Goal: Transaction & Acquisition: Purchase product/service

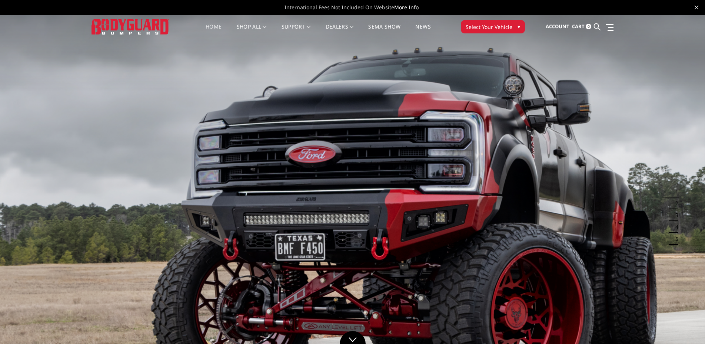
click at [518, 27] on span "▾" at bounding box center [519, 27] width 3 height 8
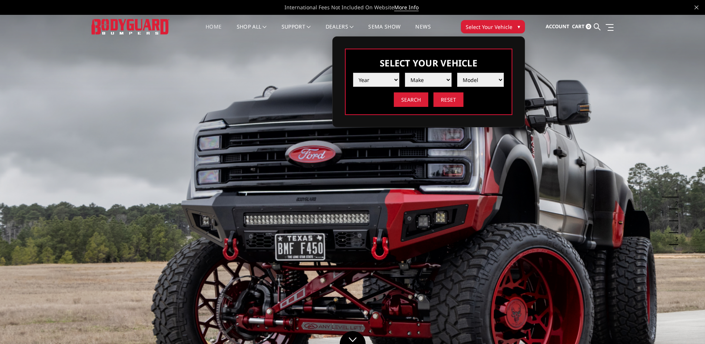
click at [353, 73] on select "Year [DATE] 2024 2023 2022 2021 2020 2019 2018 2017 2016 2015 2014 2013 2012 20…" at bounding box center [376, 80] width 47 height 14
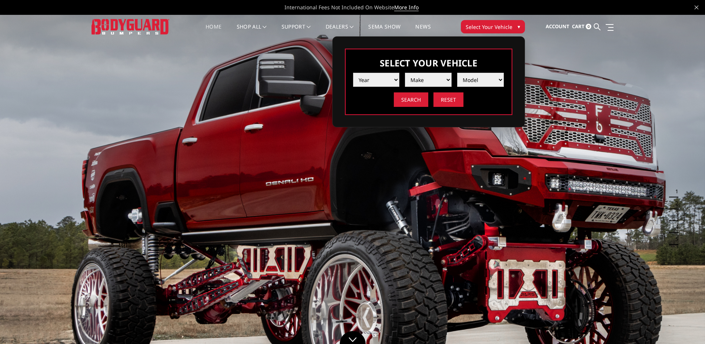
select select "yr_2015"
click option "2015" at bounding box center [0, 0] width 0 height 0
click at [405, 73] on select "Make Chevrolet Ford GMC Ram Toyota" at bounding box center [428, 80] width 47 height 14
select select "mk_ford"
click option "Ford" at bounding box center [0, 0] width 0 height 0
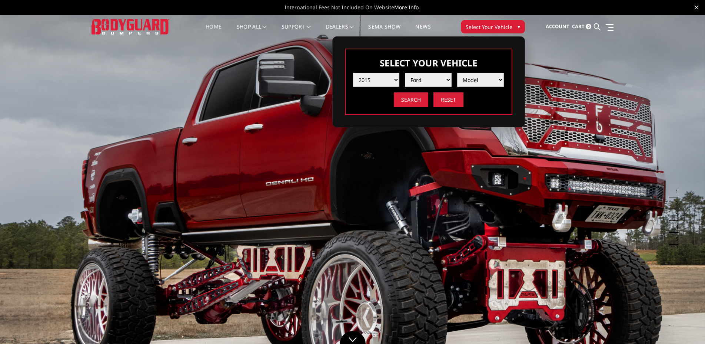
click at [457, 73] on select "Model F150 F250 / F350 F450 F550" at bounding box center [480, 80] width 47 height 14
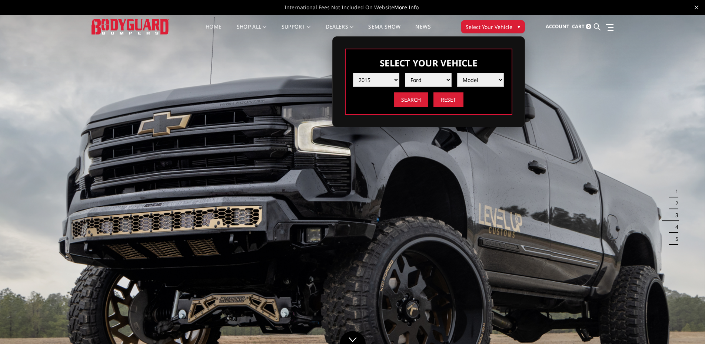
select select "md_f250-f350"
click option "F250 / F350" at bounding box center [0, 0] width 0 height 0
click at [405, 102] on input "Search" at bounding box center [411, 99] width 34 height 14
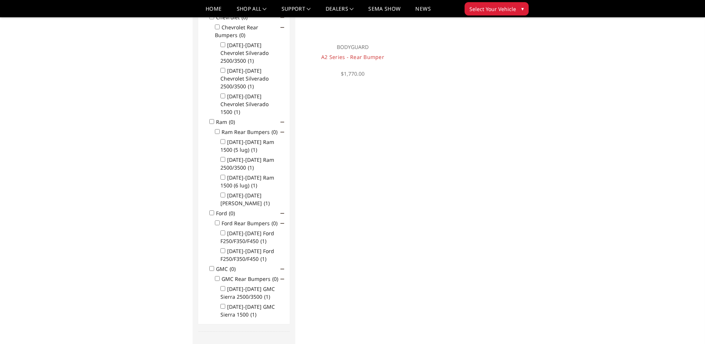
scroll to position [178, 0]
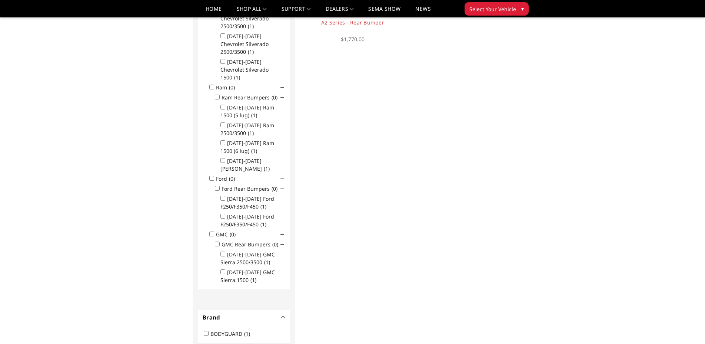
click at [222, 196] on input "[DATE]-[DATE] Ford F250/F350/F450 (1)" at bounding box center [223, 198] width 5 height 5
checkbox input "true"
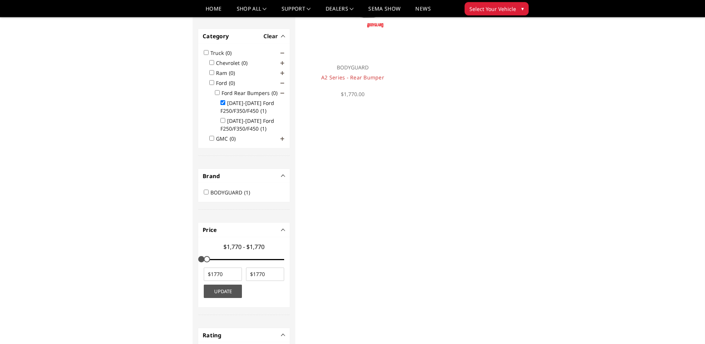
scroll to position [189, 0]
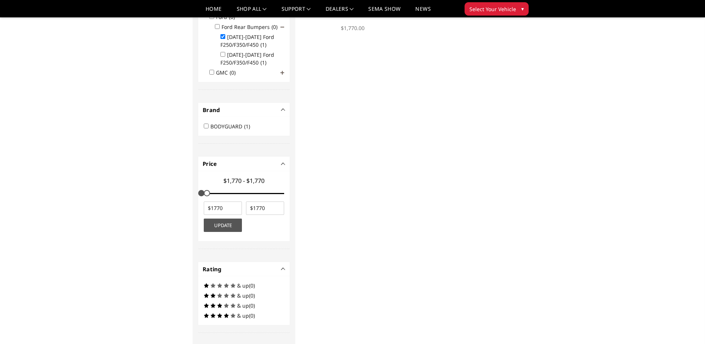
click at [228, 223] on button "Update" at bounding box center [223, 224] width 38 height 13
drag, startPoint x: 202, startPoint y: 208, endPoint x: 183, endPoint y: 199, distance: 21.4
click at [204, 206] on input "number" at bounding box center [223, 207] width 38 height 13
type input "0"
drag, startPoint x: 271, startPoint y: 208, endPoint x: 233, endPoint y: 200, distance: 38.3
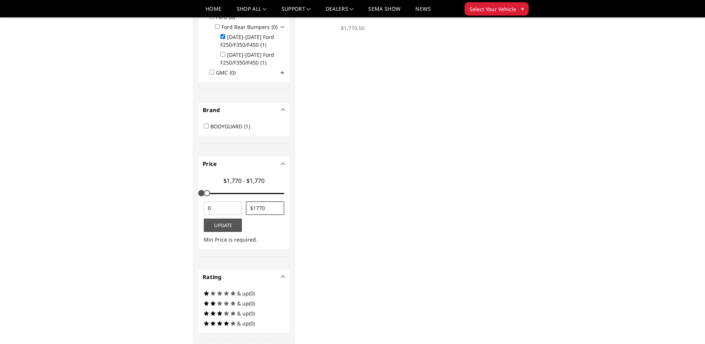
click at [246, 205] on input "number" at bounding box center [265, 207] width 38 height 13
type input "5000"
click at [224, 225] on button "Update" at bounding box center [223, 224] width 38 height 13
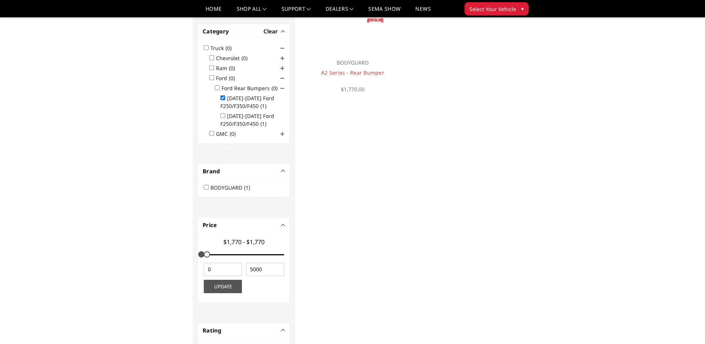
scroll to position [100, 0]
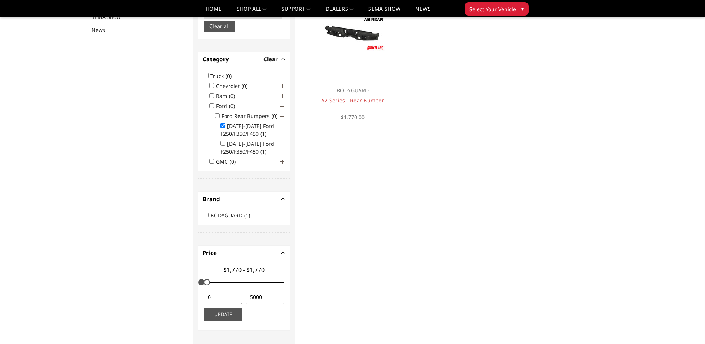
drag, startPoint x: 218, startPoint y: 296, endPoint x: 220, endPoint y: 292, distance: 4.8
click at [218, 296] on input "0" at bounding box center [223, 296] width 38 height 13
type input "01"
click at [219, 318] on button "Update" at bounding box center [223, 313] width 38 height 13
type input "$01 - $5,000"
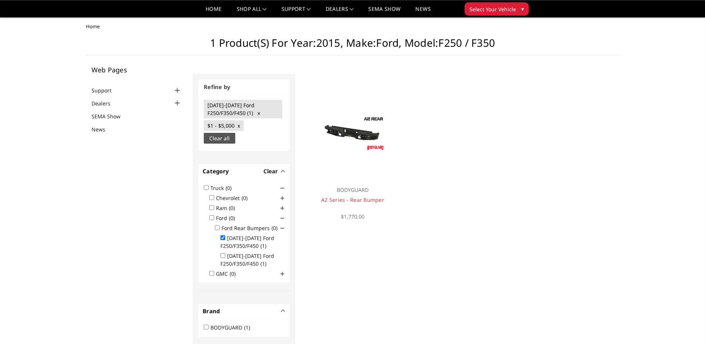
scroll to position [0, 0]
